Goal: Task Accomplishment & Management: Manage account settings

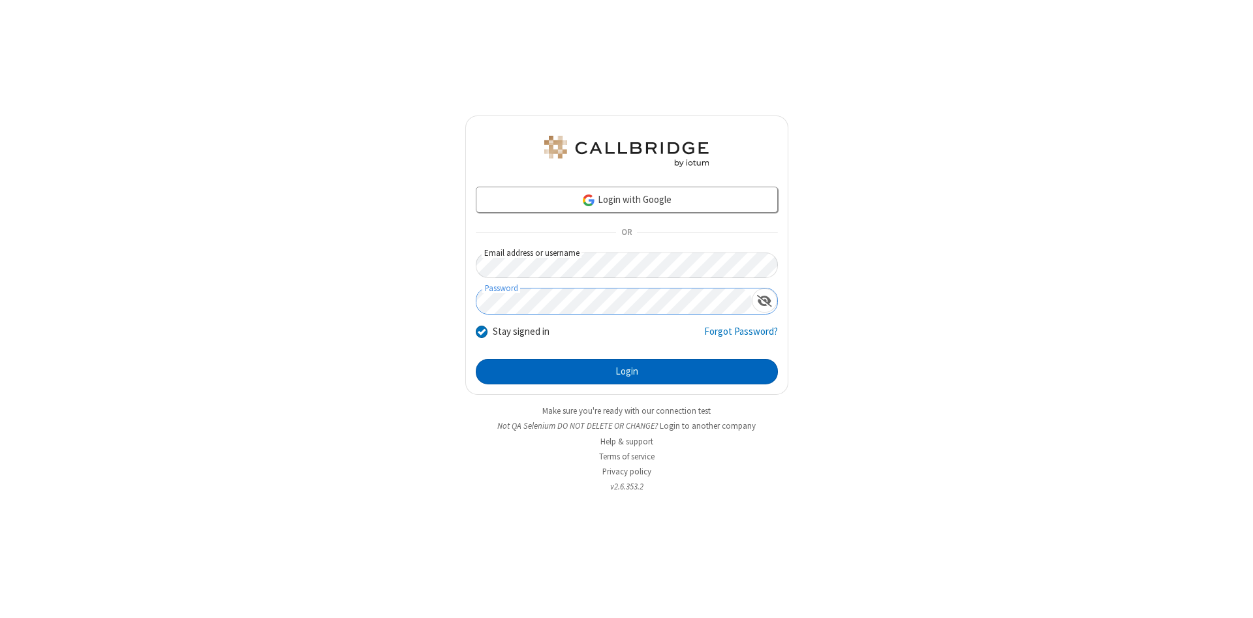
click at [626, 372] on button "Login" at bounding box center [627, 372] width 302 height 26
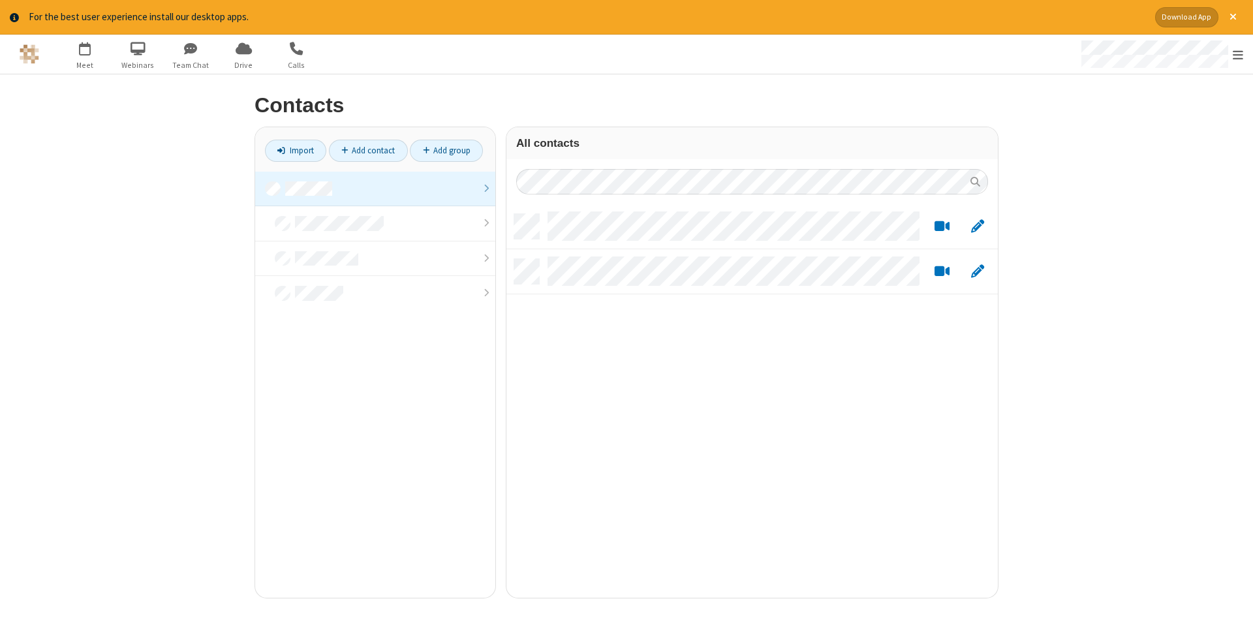
scroll to position [393, 491]
click at [375, 189] on link at bounding box center [375, 189] width 240 height 35
click at [368, 150] on link "Add contact" at bounding box center [368, 151] width 79 height 22
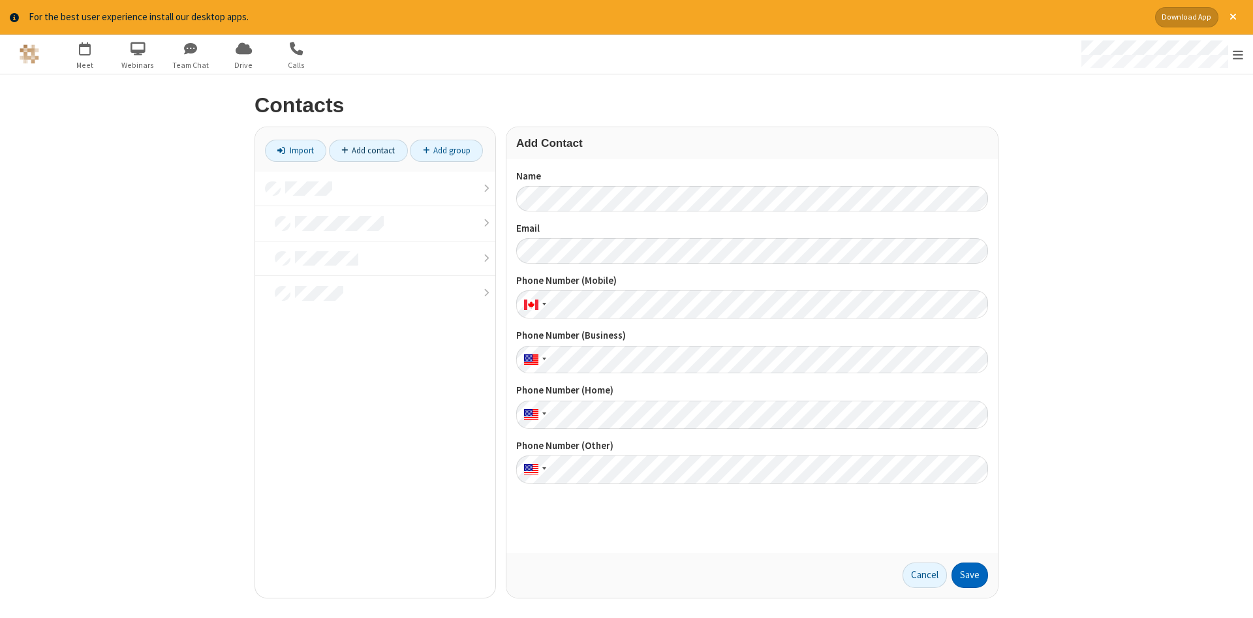
click at [970, 575] on button "Save" at bounding box center [969, 575] width 37 height 26
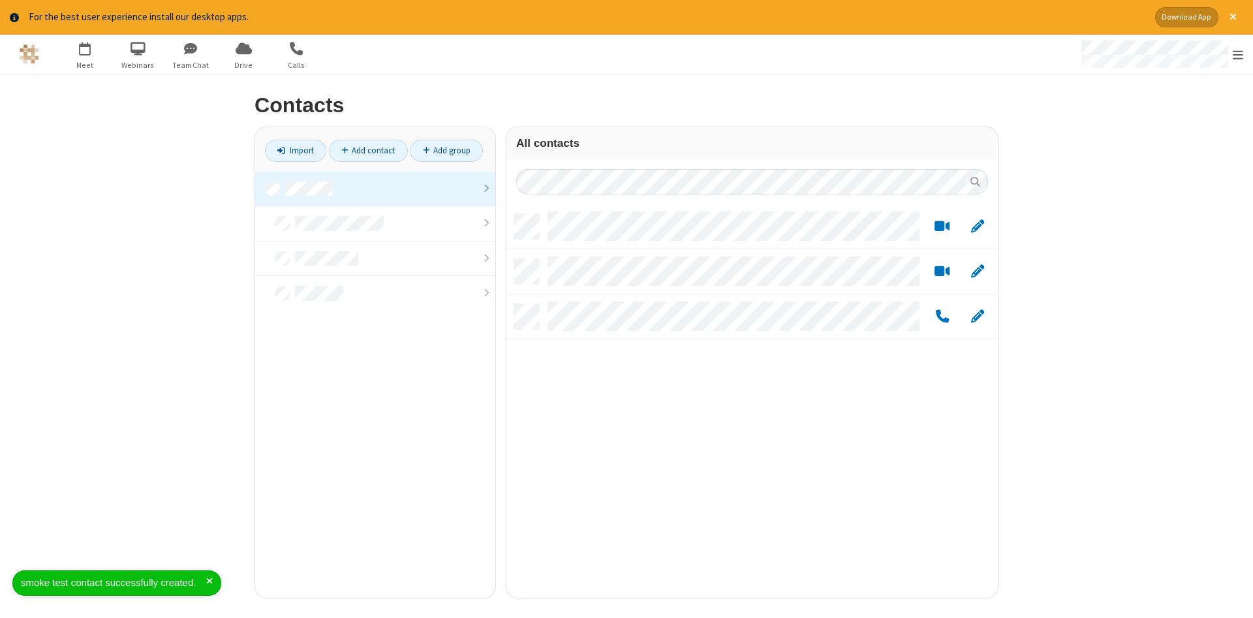
scroll to position [393, 491]
